Goal: Task Accomplishment & Management: Use online tool/utility

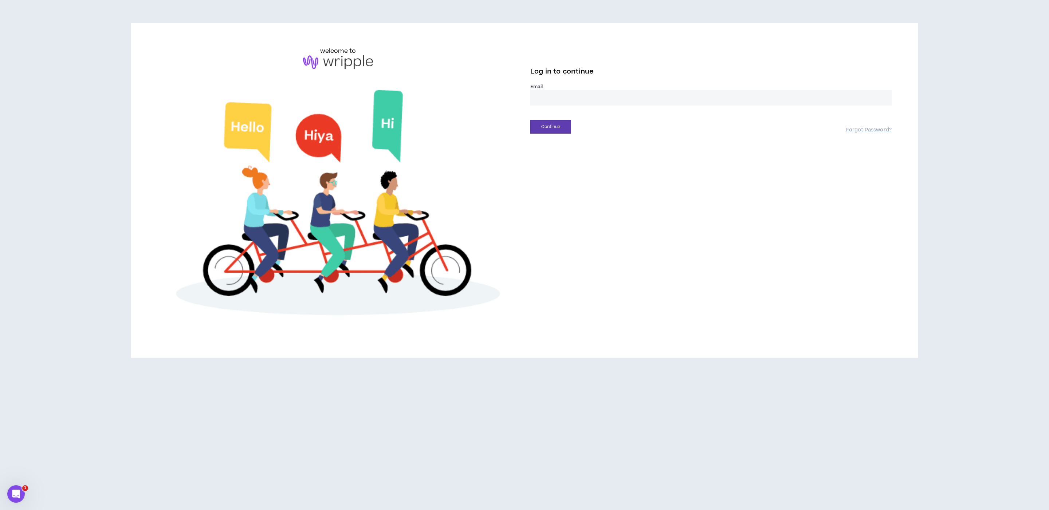
click at [556, 95] on input "email" at bounding box center [710, 98] width 361 height 16
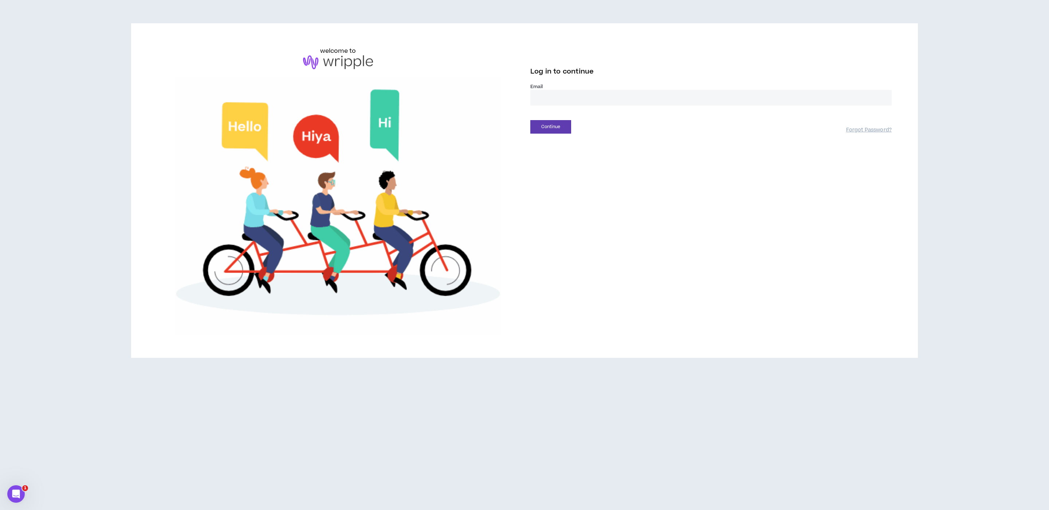
click at [0, 510] on com-1password-button at bounding box center [0, 510] width 0 height 0
type input "**********"
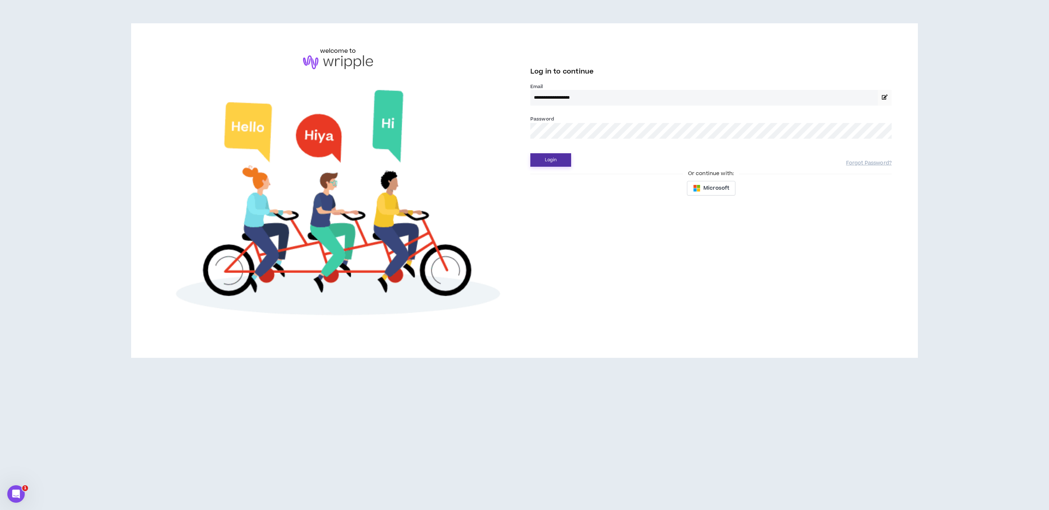
click at [553, 163] on button "Login" at bounding box center [550, 159] width 41 height 13
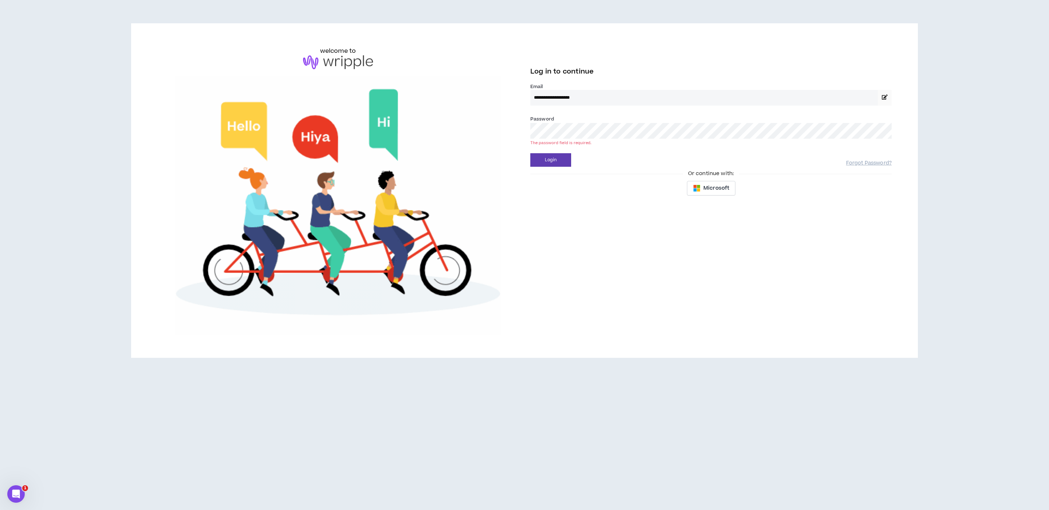
click at [573, 120] on div "Password * The password field is required." at bounding box center [710, 127] width 361 height 24
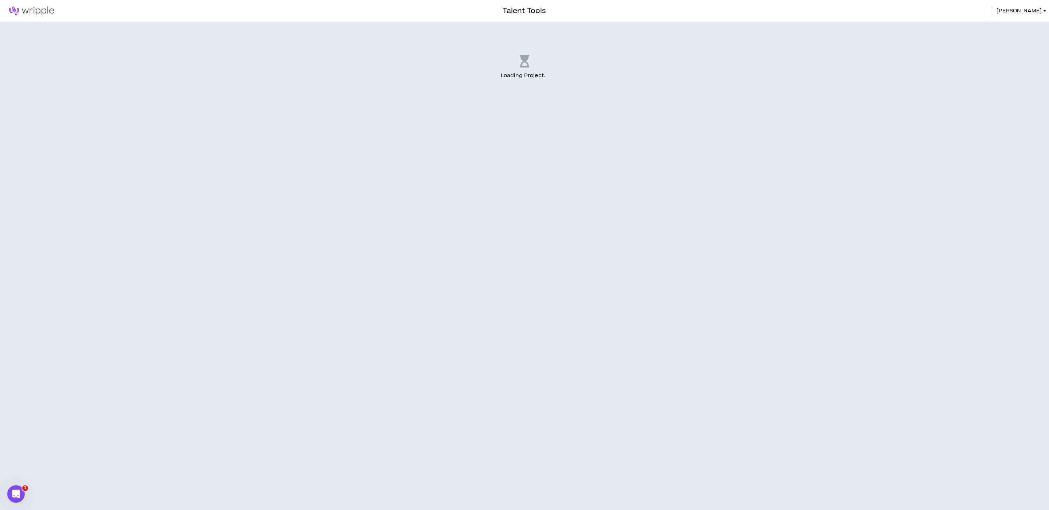
click at [564, 162] on div "Loading Project . .." at bounding box center [524, 266] width 1049 height 489
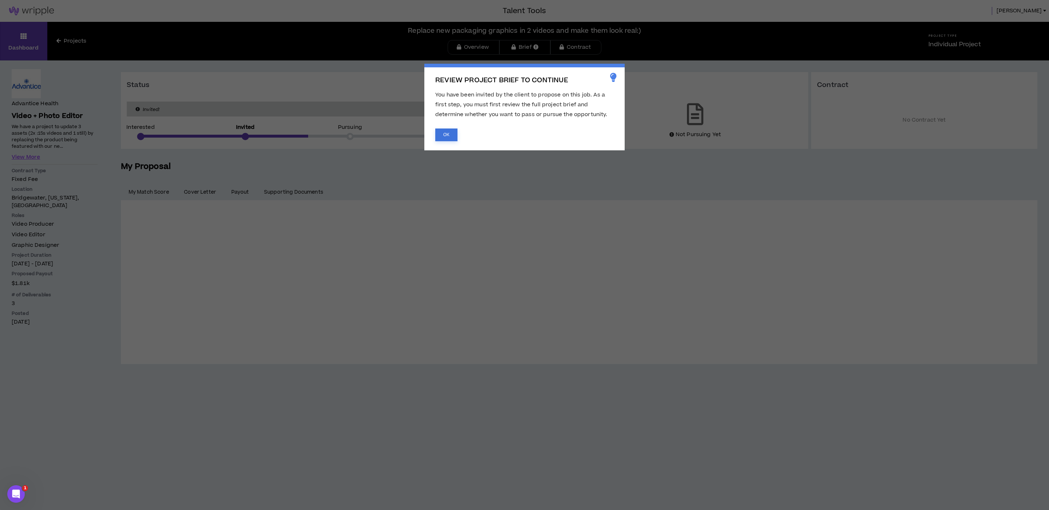
click at [455, 133] on button "OK" at bounding box center [446, 135] width 22 height 13
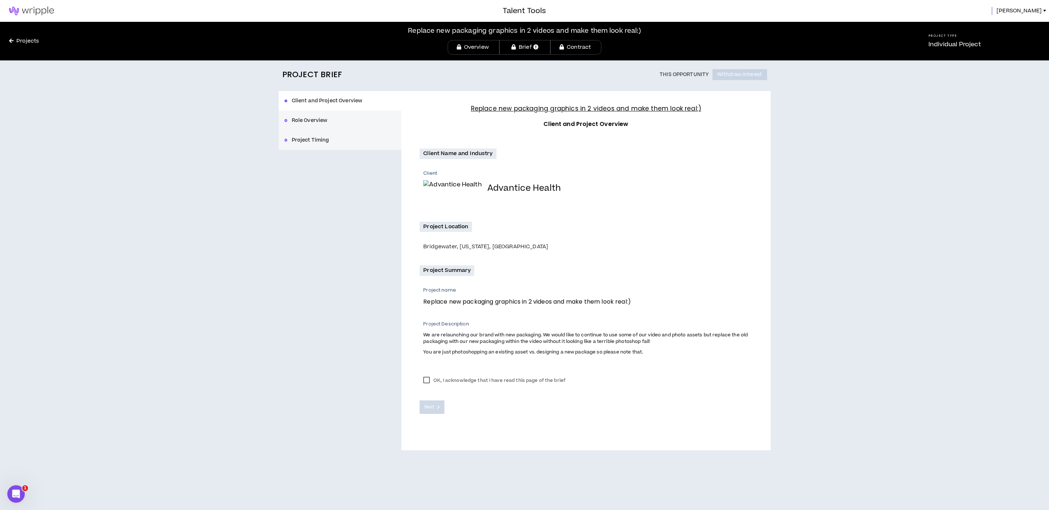
click at [432, 381] on label "OK, I acknowledge that I have read this page of the brief" at bounding box center [494, 380] width 149 height 11
click at [434, 411] on span "Next" at bounding box center [428, 407] width 9 height 7
click at [473, 50] on link "Overview" at bounding box center [474, 47] width 52 height 15
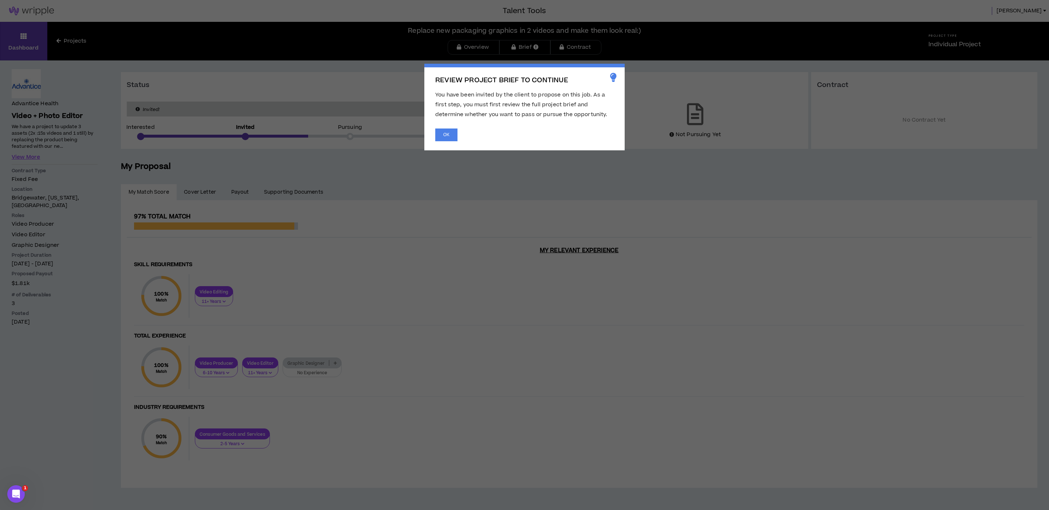
click at [432, 137] on div "REVIEW PROJECT BRIEF TO CONTINUE You have been invited by the client to propose…" at bounding box center [524, 107] width 200 height 87
click at [456, 132] on button "OK" at bounding box center [446, 135] width 22 height 13
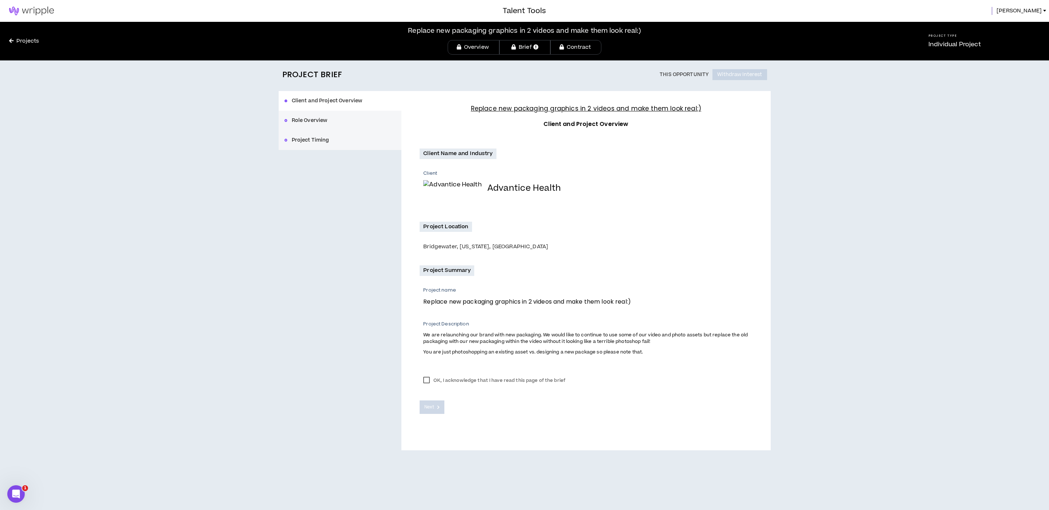
click at [307, 135] on button "Project Timing" at bounding box center [340, 140] width 123 height 20
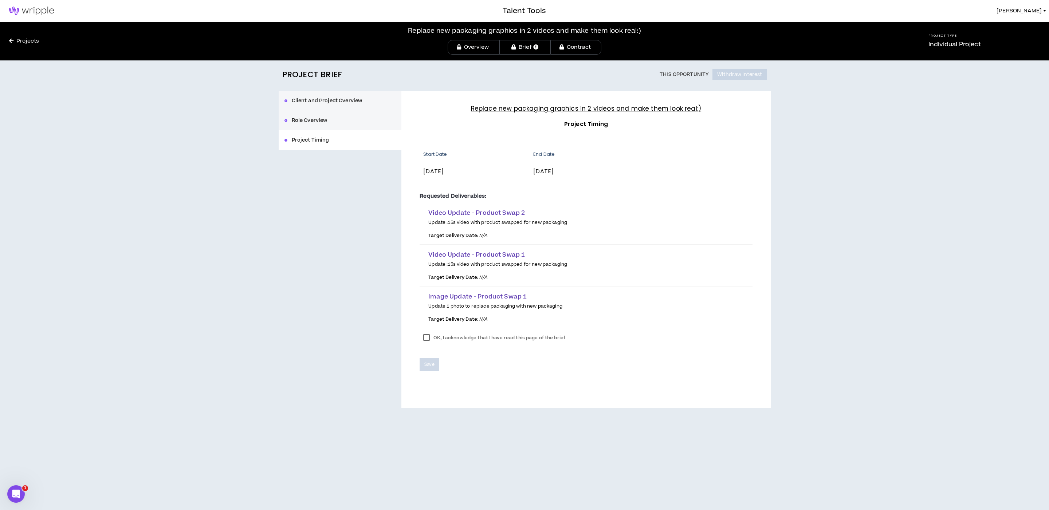
click at [312, 119] on button "Role Overview" at bounding box center [340, 121] width 123 height 20
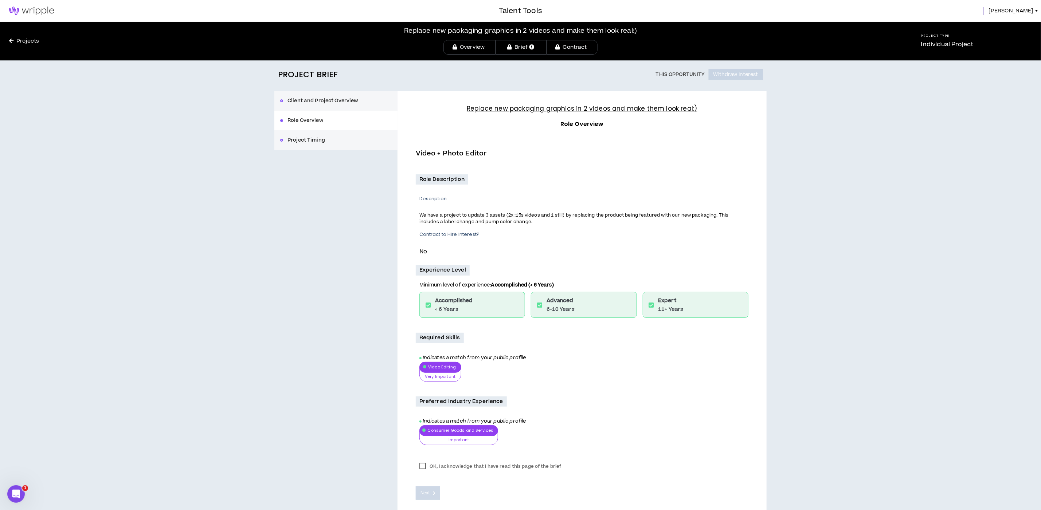
scroll to position [33, 0]
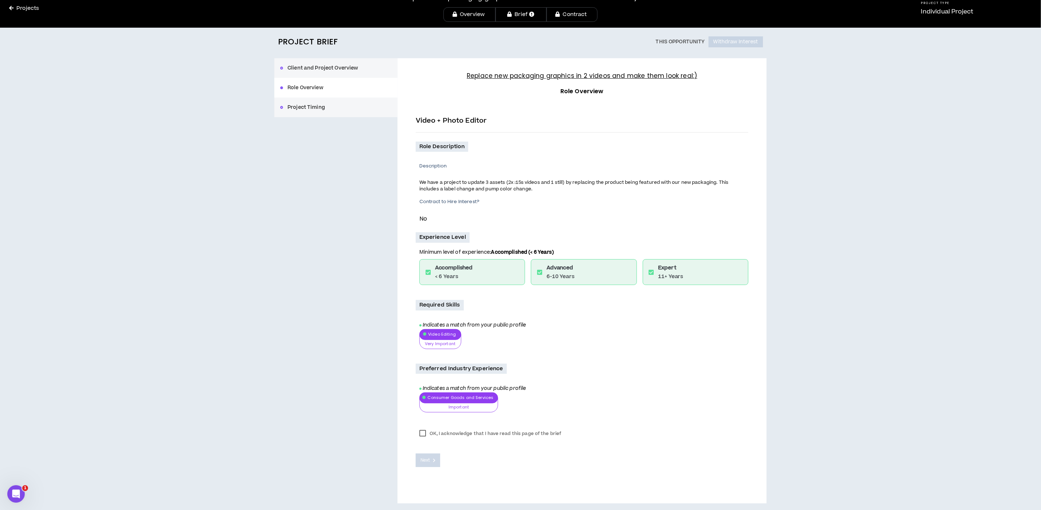
click at [319, 110] on button "Project Timing" at bounding box center [335, 108] width 123 height 20
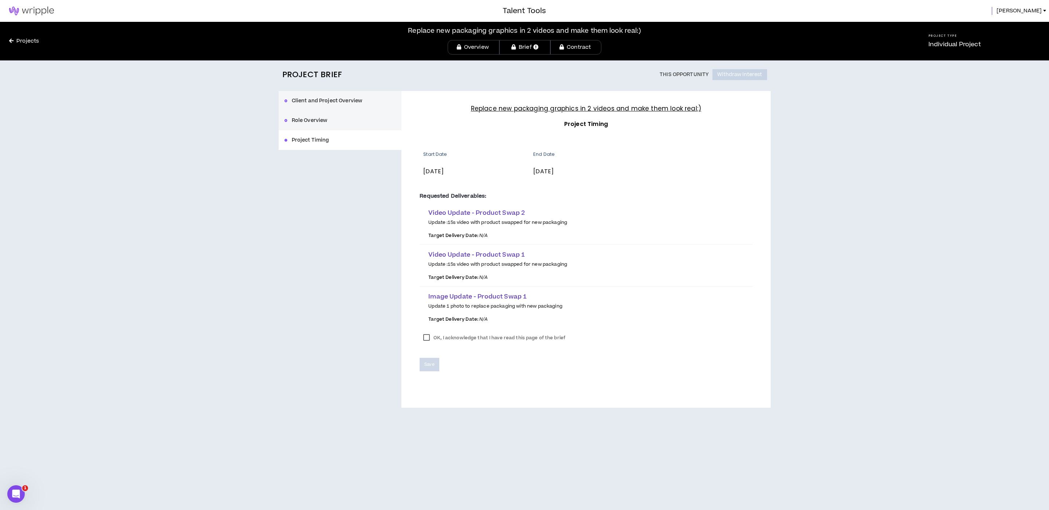
click at [321, 118] on button "Role Overview" at bounding box center [340, 121] width 123 height 20
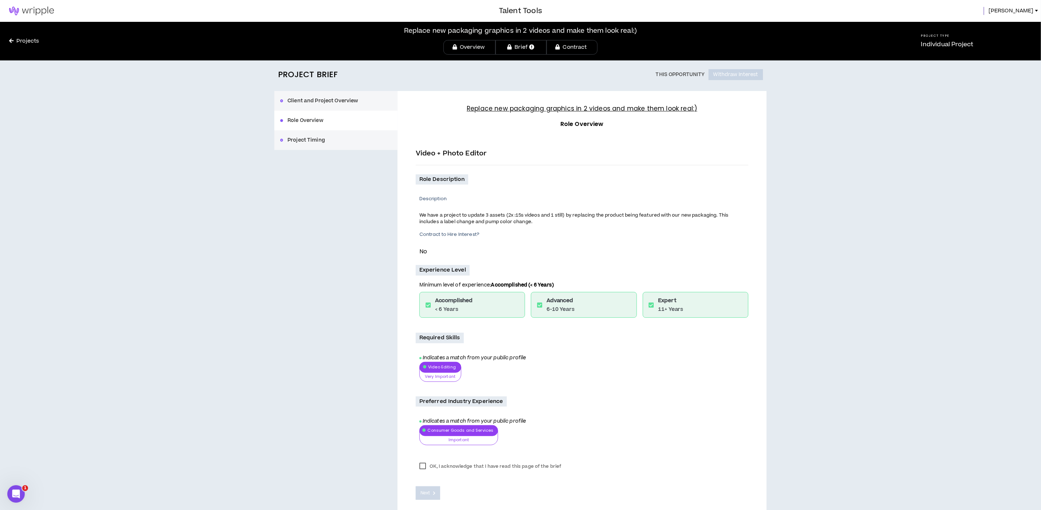
scroll to position [33, 0]
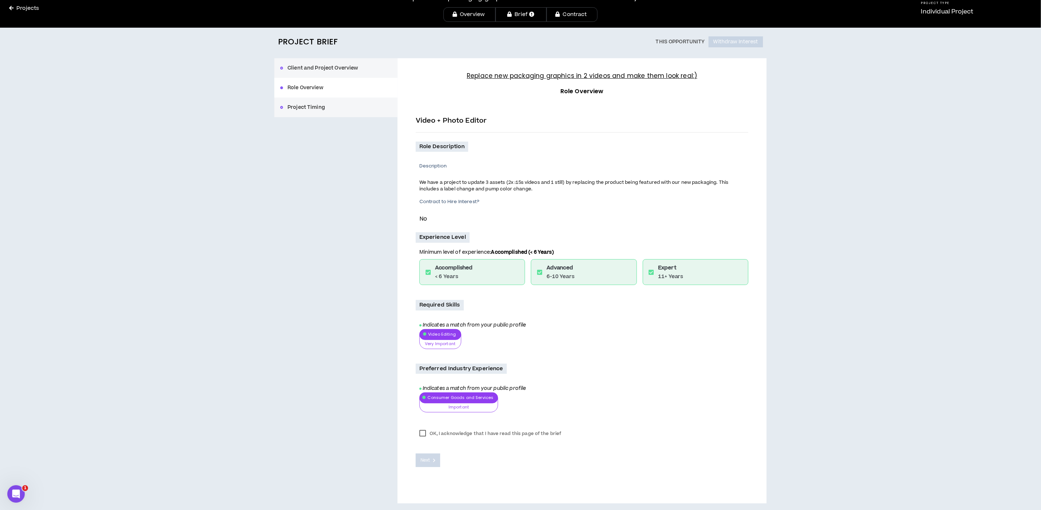
click at [425, 432] on label "OK, I acknowledge that I have read this page of the brief" at bounding box center [490, 433] width 149 height 11
click at [341, 72] on button "Client and Project Overview" at bounding box center [335, 68] width 123 height 20
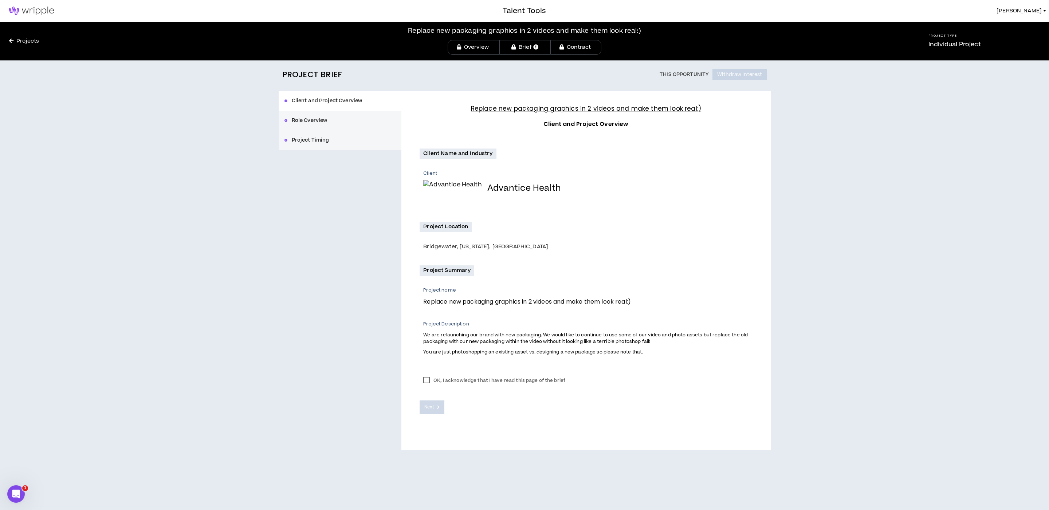
click at [431, 378] on label "OK, I acknowledge that I have read this page of the brief" at bounding box center [494, 380] width 149 height 11
click at [323, 119] on button "Role Overview" at bounding box center [340, 121] width 123 height 20
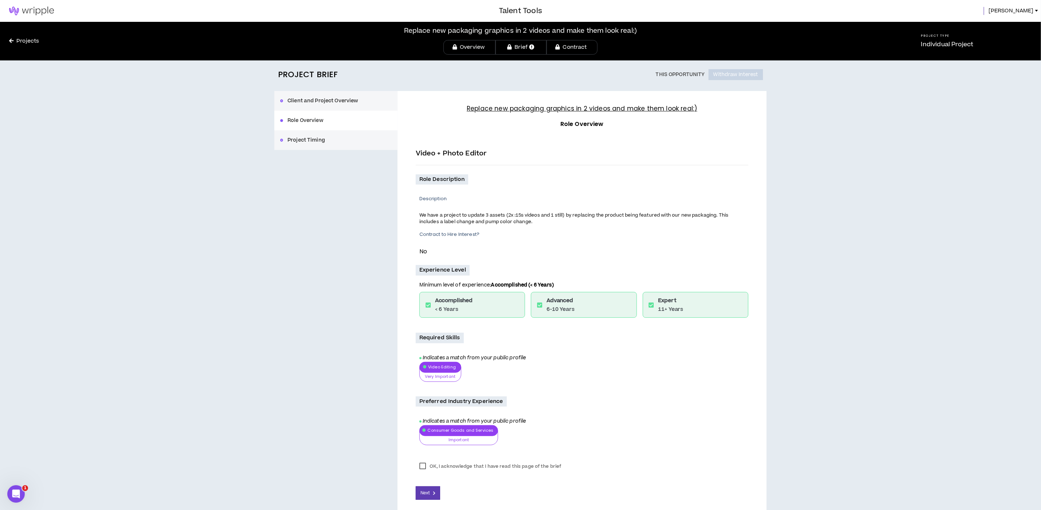
click at [334, 145] on button "Project Timing" at bounding box center [335, 140] width 123 height 20
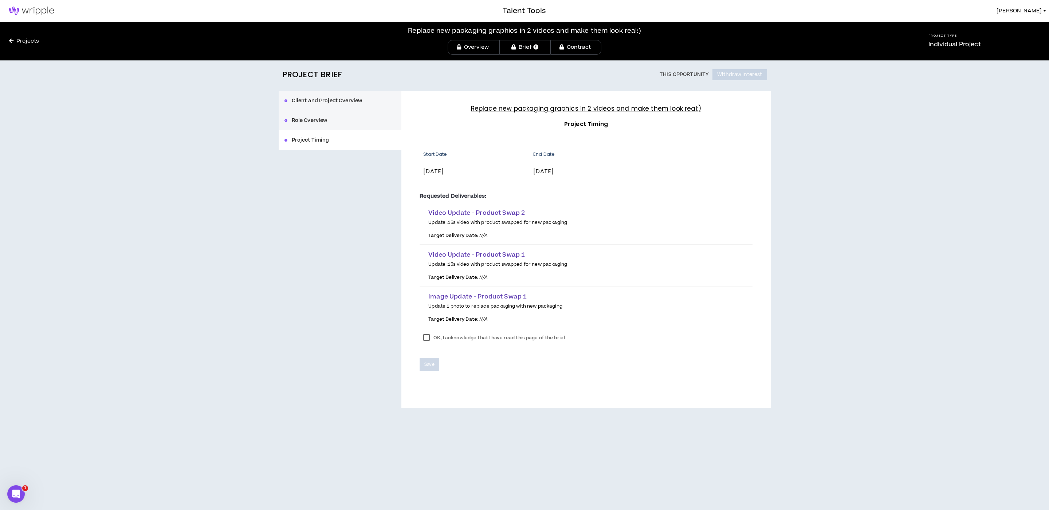
click at [439, 334] on label "OK, I acknowledge that I have read this page of the brief" at bounding box center [494, 338] width 149 height 11
click at [431, 363] on span "Save" at bounding box center [429, 364] width 10 height 7
click at [29, 43] on link "Projects" at bounding box center [24, 41] width 48 height 8
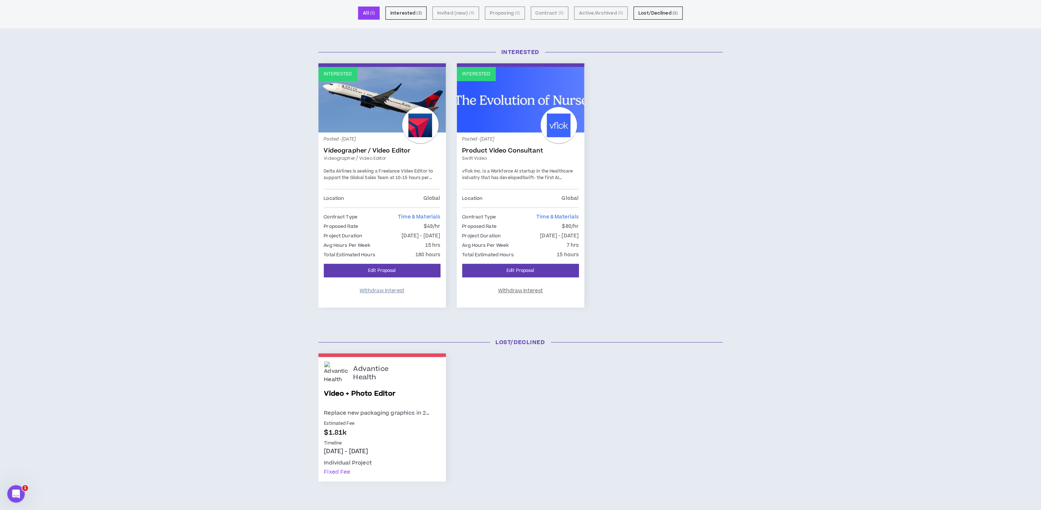
scroll to position [61, 0]
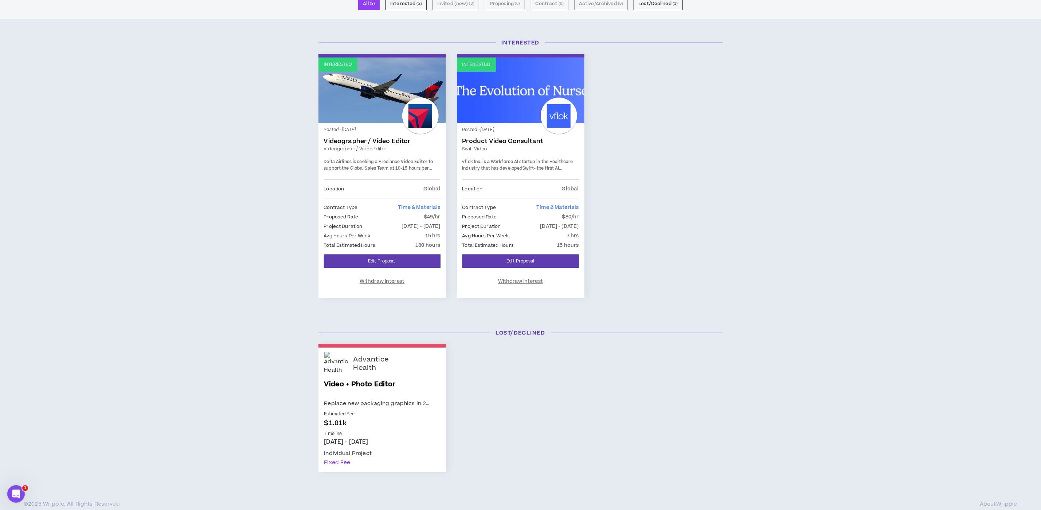
click at [805, 208] on div "Interested Interested Posted - [DATE] Videographer / Video Editor Videographer …" at bounding box center [520, 177] width 1041 height 290
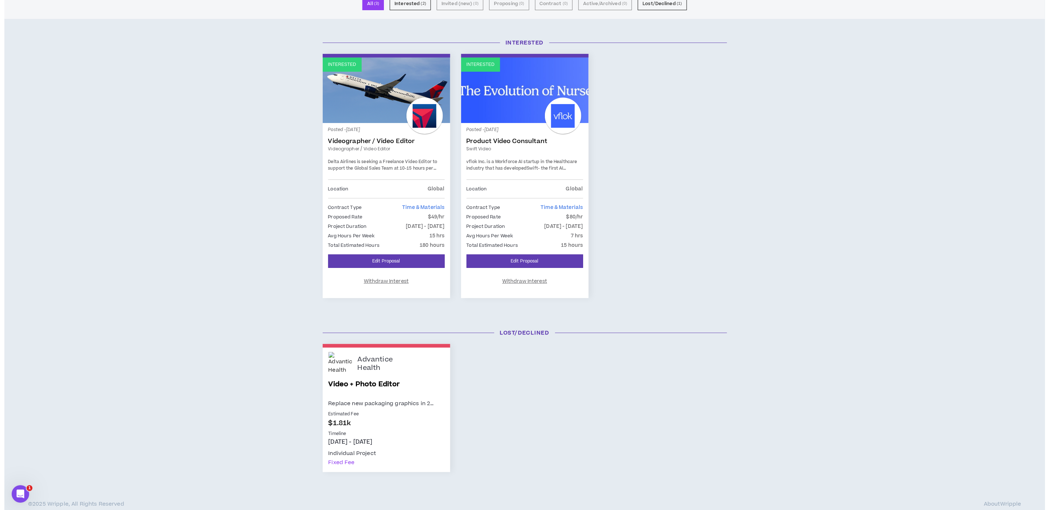
scroll to position [0, 0]
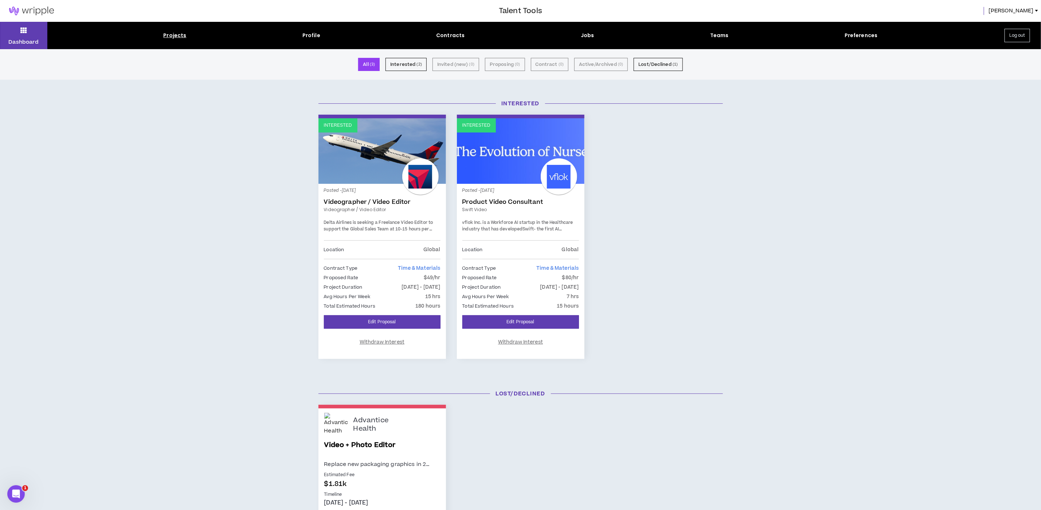
click at [158, 35] on div "Projects Profile Contracts Jobs Teams Preferences" at bounding box center [520, 36] width 946 height 8
click at [182, 32] on div "Projects" at bounding box center [174, 36] width 23 height 8
click at [181, 36] on div "Projects" at bounding box center [174, 36] width 23 height 8
click at [175, 32] on div "Projects" at bounding box center [174, 36] width 23 height 8
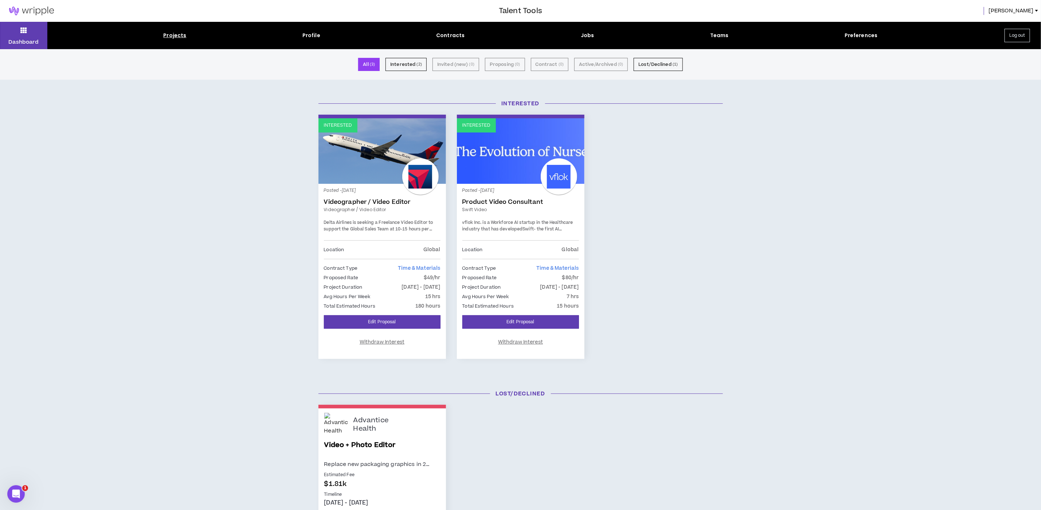
click at [176, 59] on div "All ( 3 ) Interested ( 2 ) Invited (new) ( 0 ) Proposing ( 0 ) Contract ( 0 ) A…" at bounding box center [520, 64] width 1041 height 13
click at [171, 122] on div "Interested Interested Posted - [DATE] Videographer / Video Editor Videographer …" at bounding box center [520, 238] width 1041 height 290
click at [28, 13] on img at bounding box center [31, 11] width 63 height 9
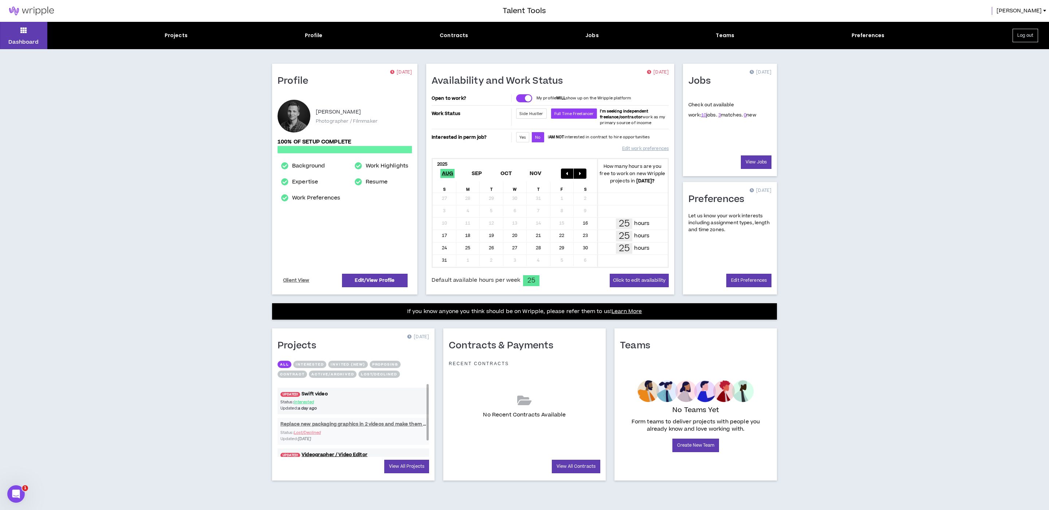
click at [323, 391] on link "UPDATED! Swift video" at bounding box center [354, 394] width 152 height 7
